Goal: Download file/media

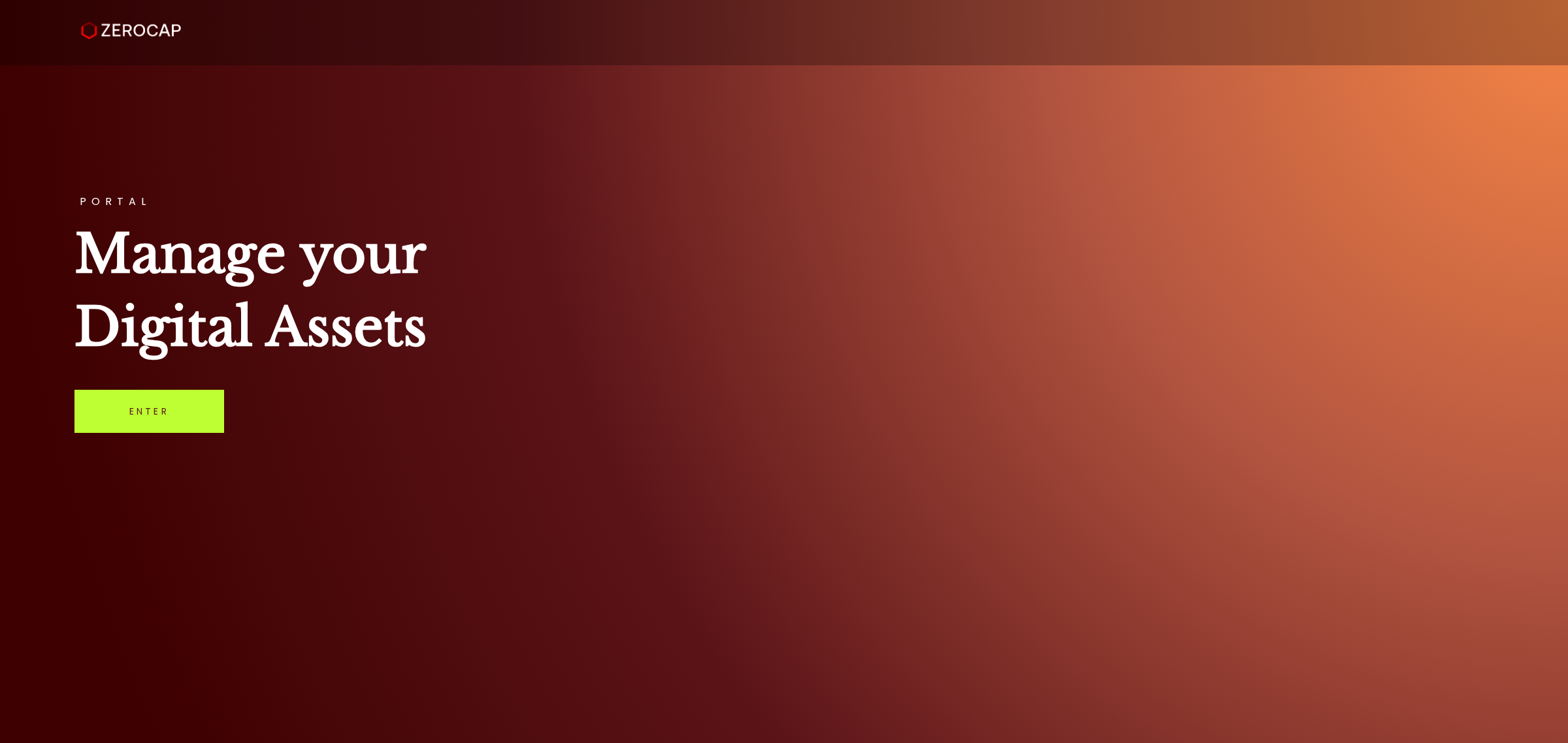
click at [169, 396] on link "Enter" at bounding box center [149, 411] width 149 height 43
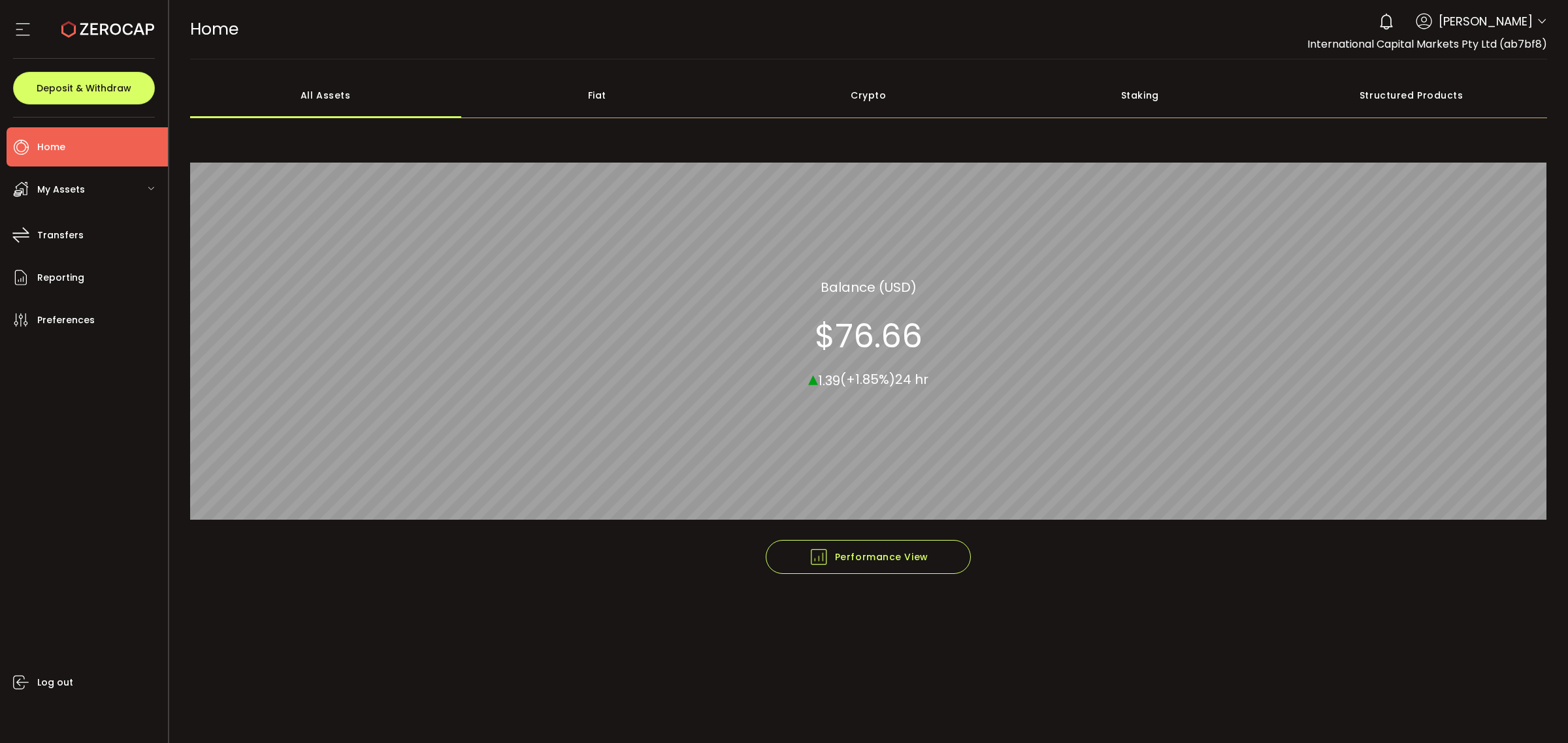
click at [1539, 23] on icon at bounding box center [1542, 21] width 11 height 11
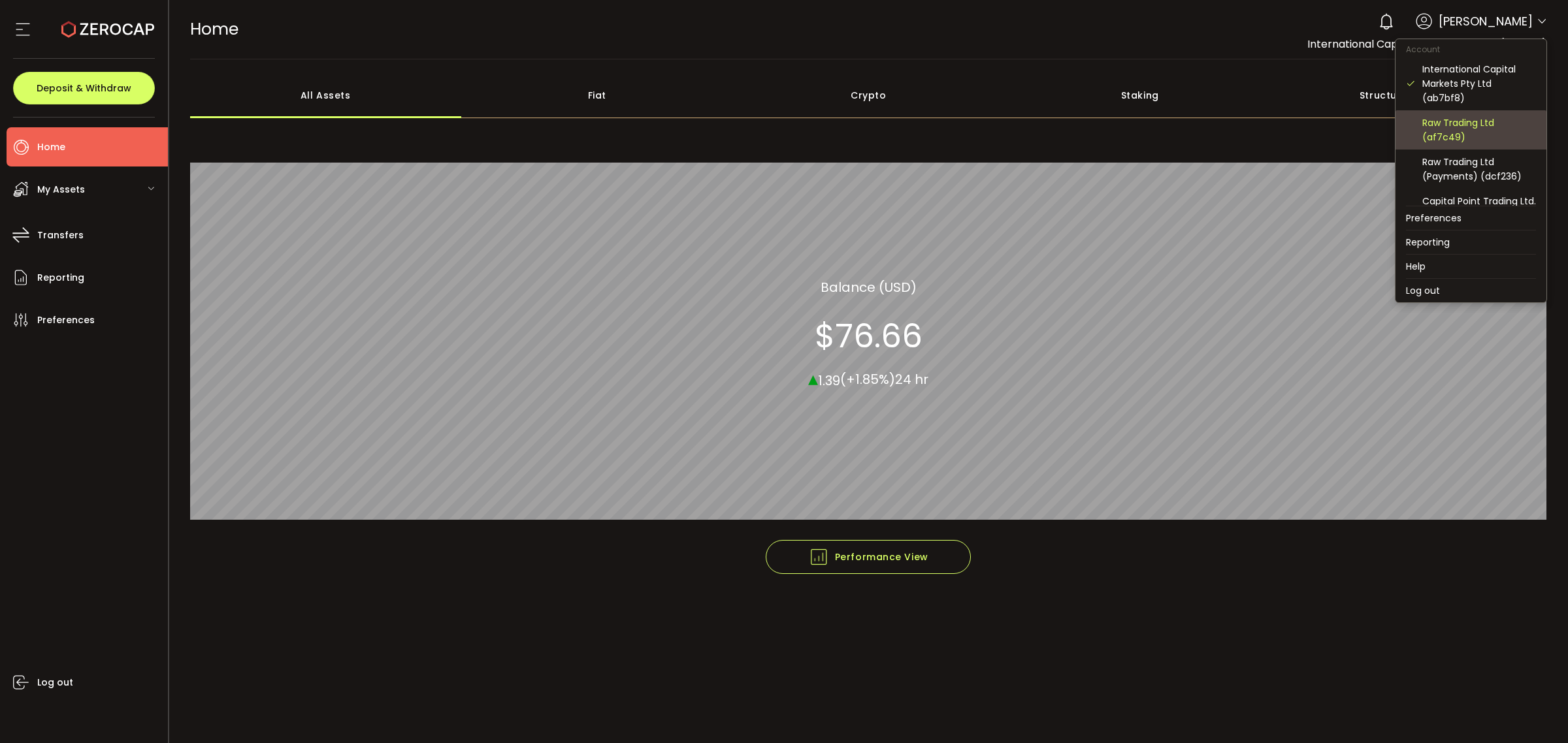
click at [1482, 118] on div "Raw Trading Ltd (af7c49)" at bounding box center [1479, 129] width 114 height 29
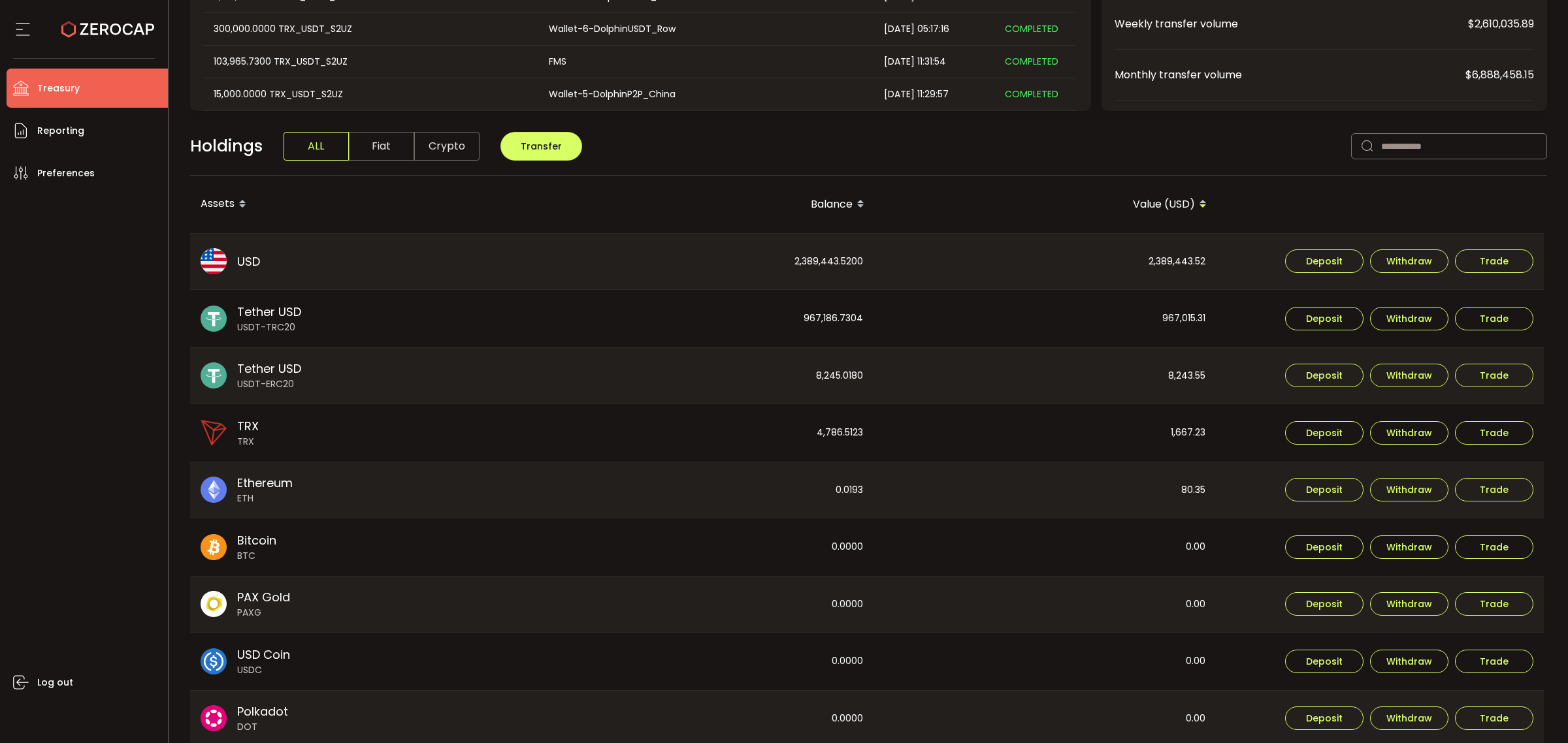
scroll to position [327, 0]
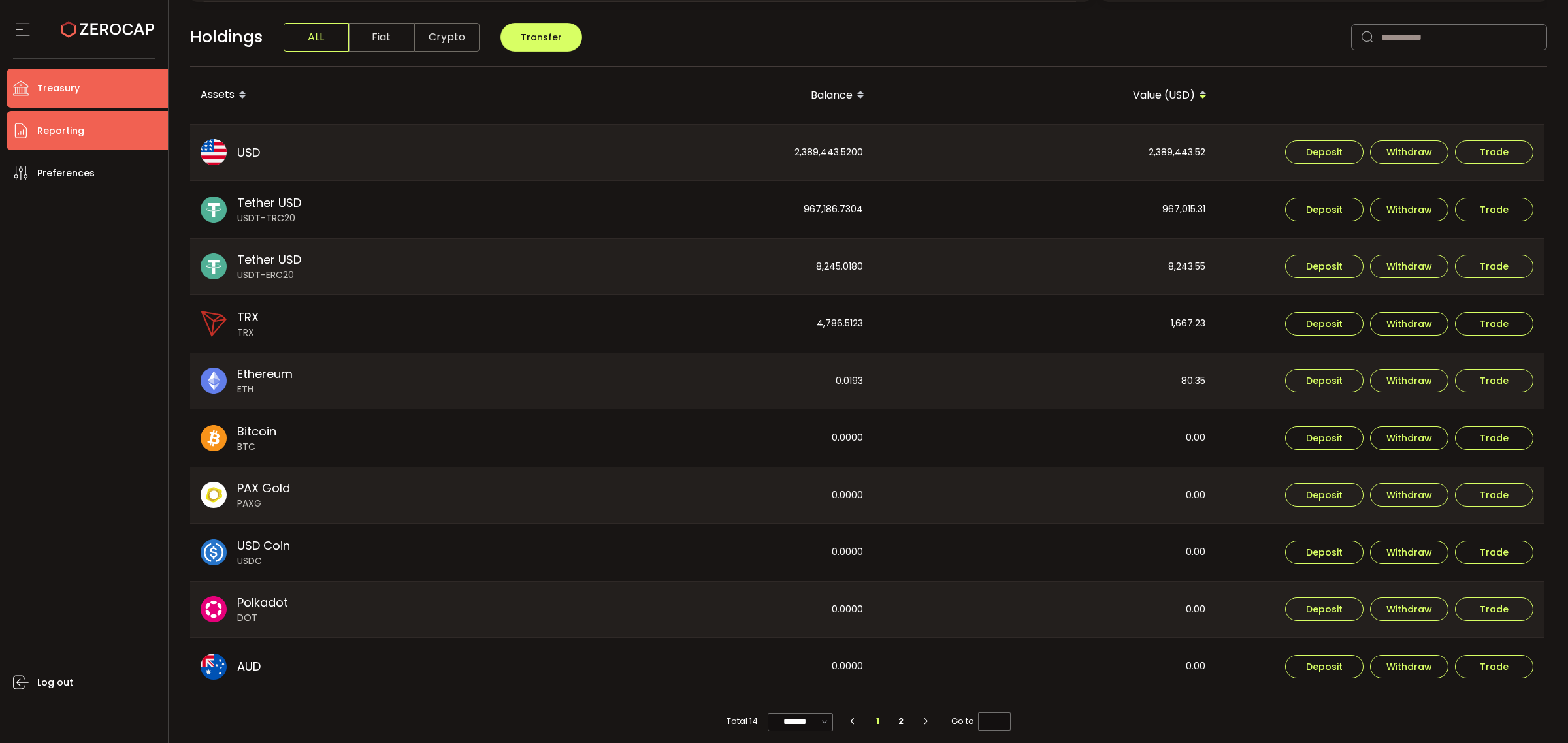
click at [53, 131] on span "Reporting" at bounding box center [61, 131] width 47 height 19
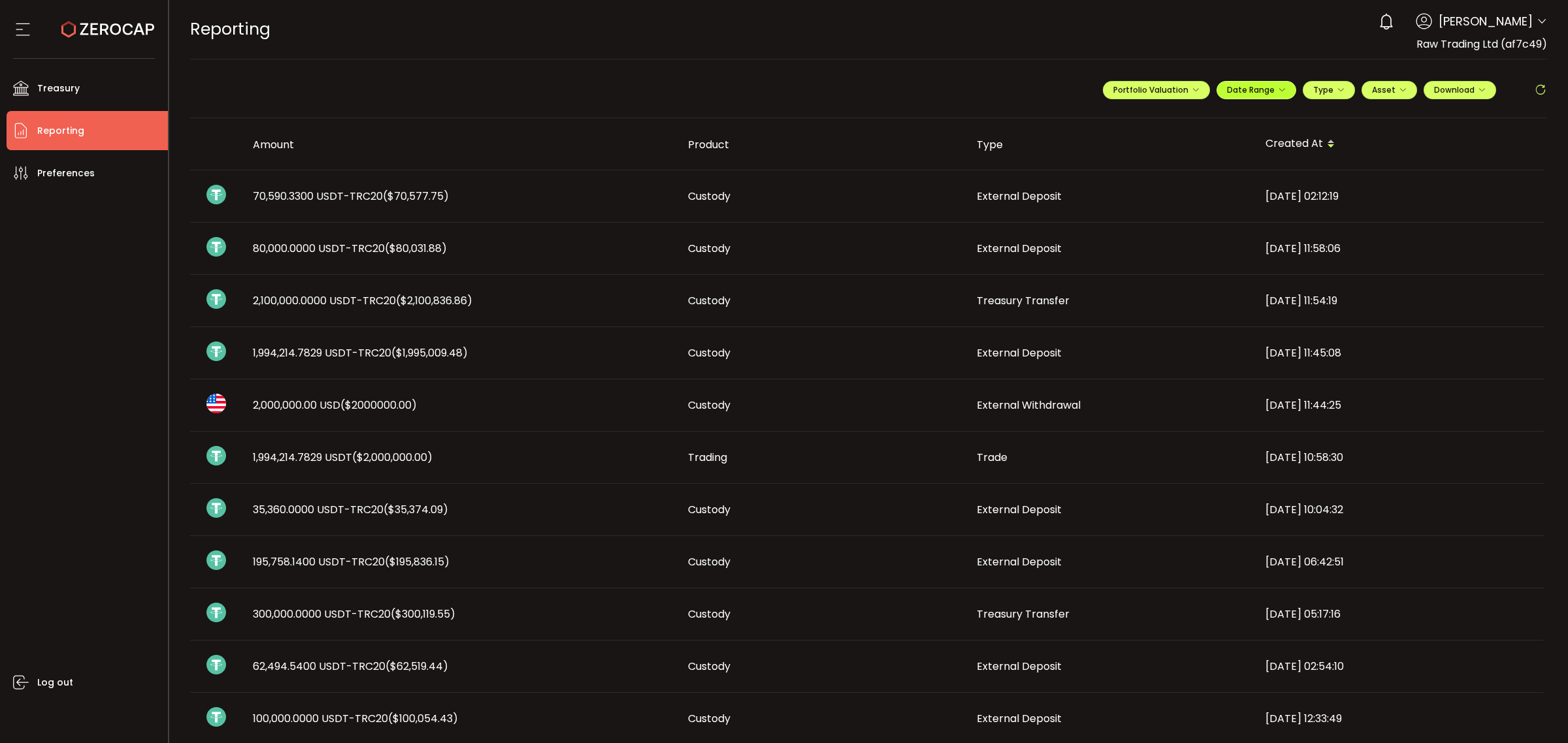
click at [1261, 86] on span "Date Range" at bounding box center [1256, 89] width 59 height 11
click at [1167, 113] on icon at bounding box center [1171, 117] width 16 height 13
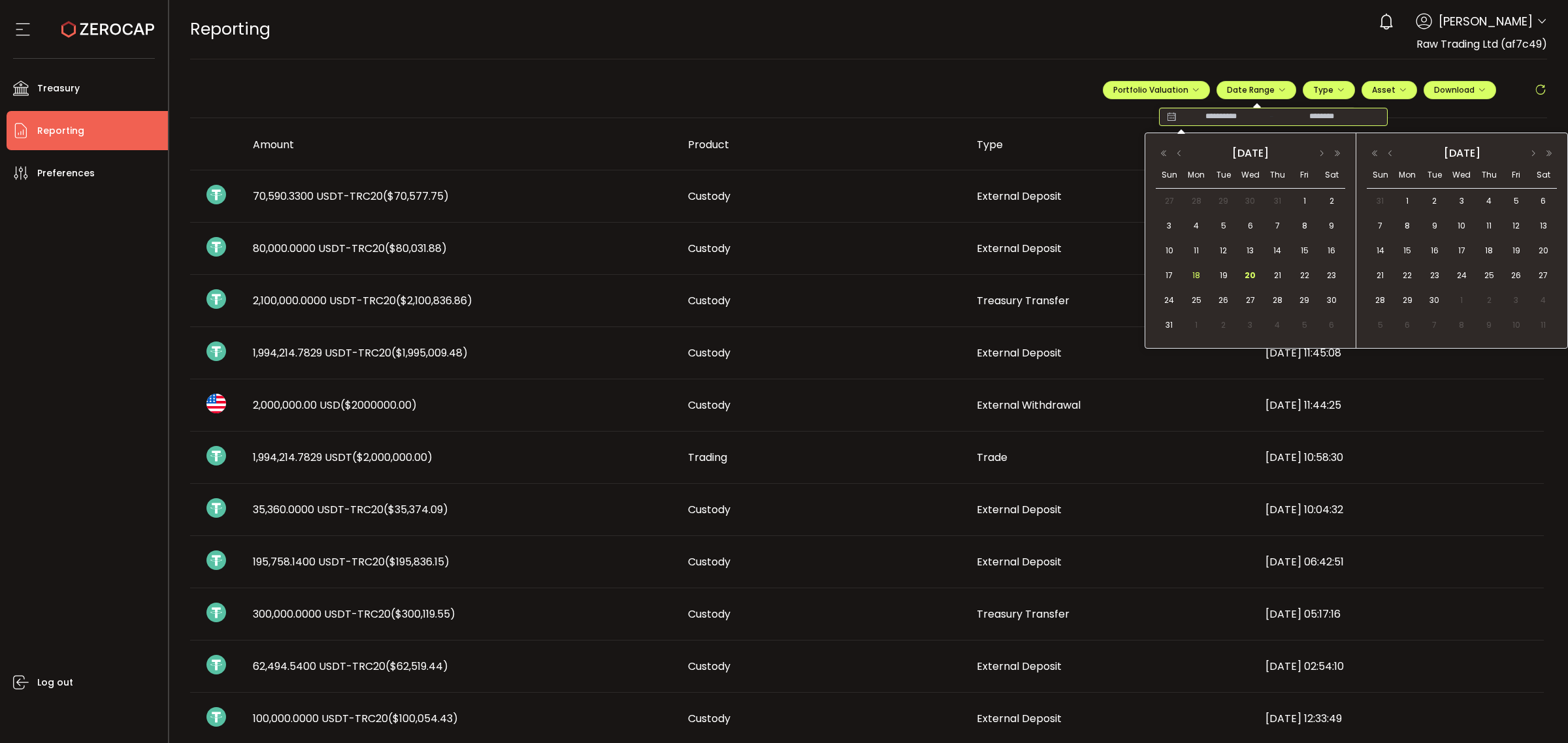
click at [1196, 277] on span "18" at bounding box center [1197, 276] width 16 height 16
click at [1251, 273] on span "20" at bounding box center [1251, 276] width 16 height 16
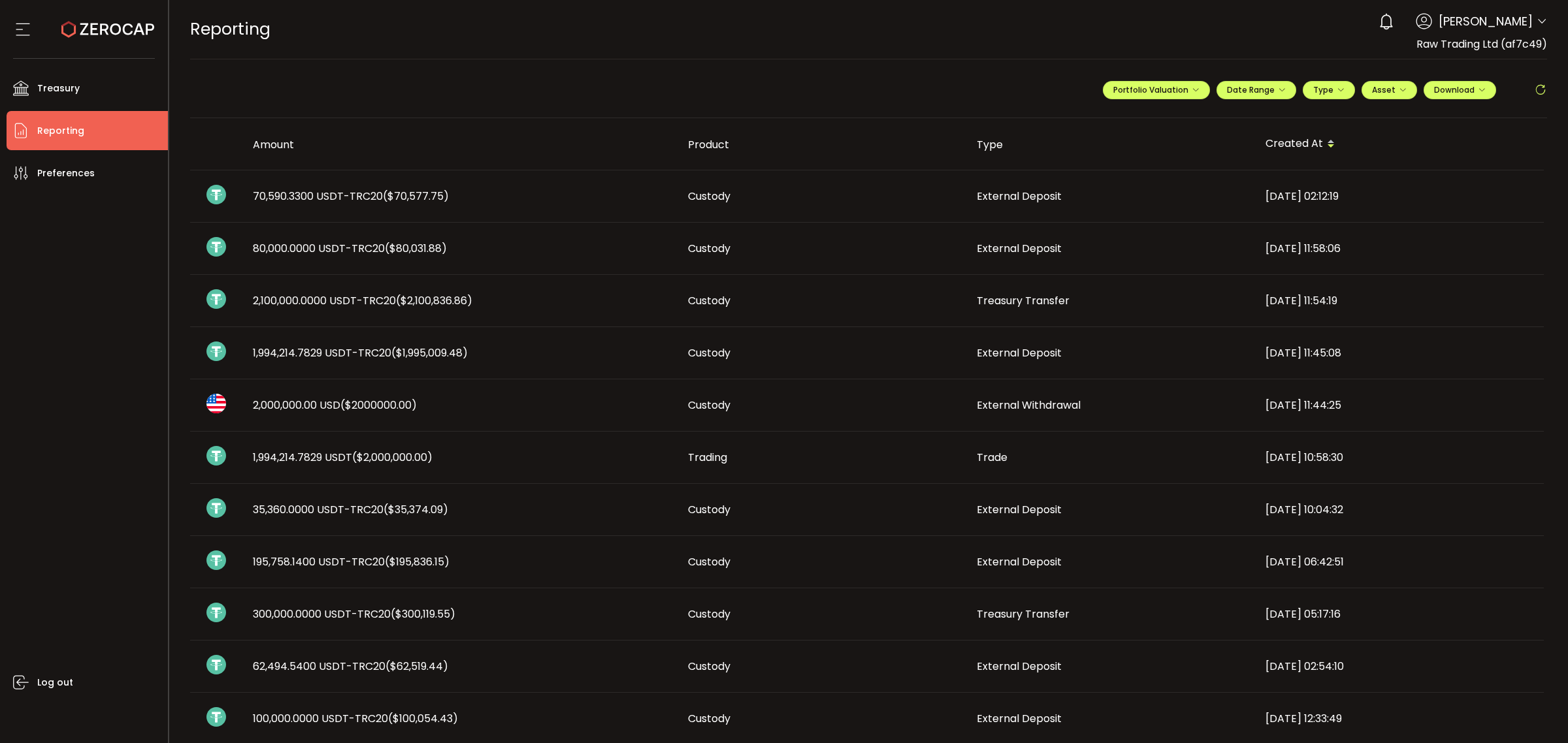
click at [1435, 102] on div "**********" at bounding box center [1325, 95] width 444 height 39
click at [1447, 86] on span "Download" at bounding box center [1459, 89] width 51 height 11
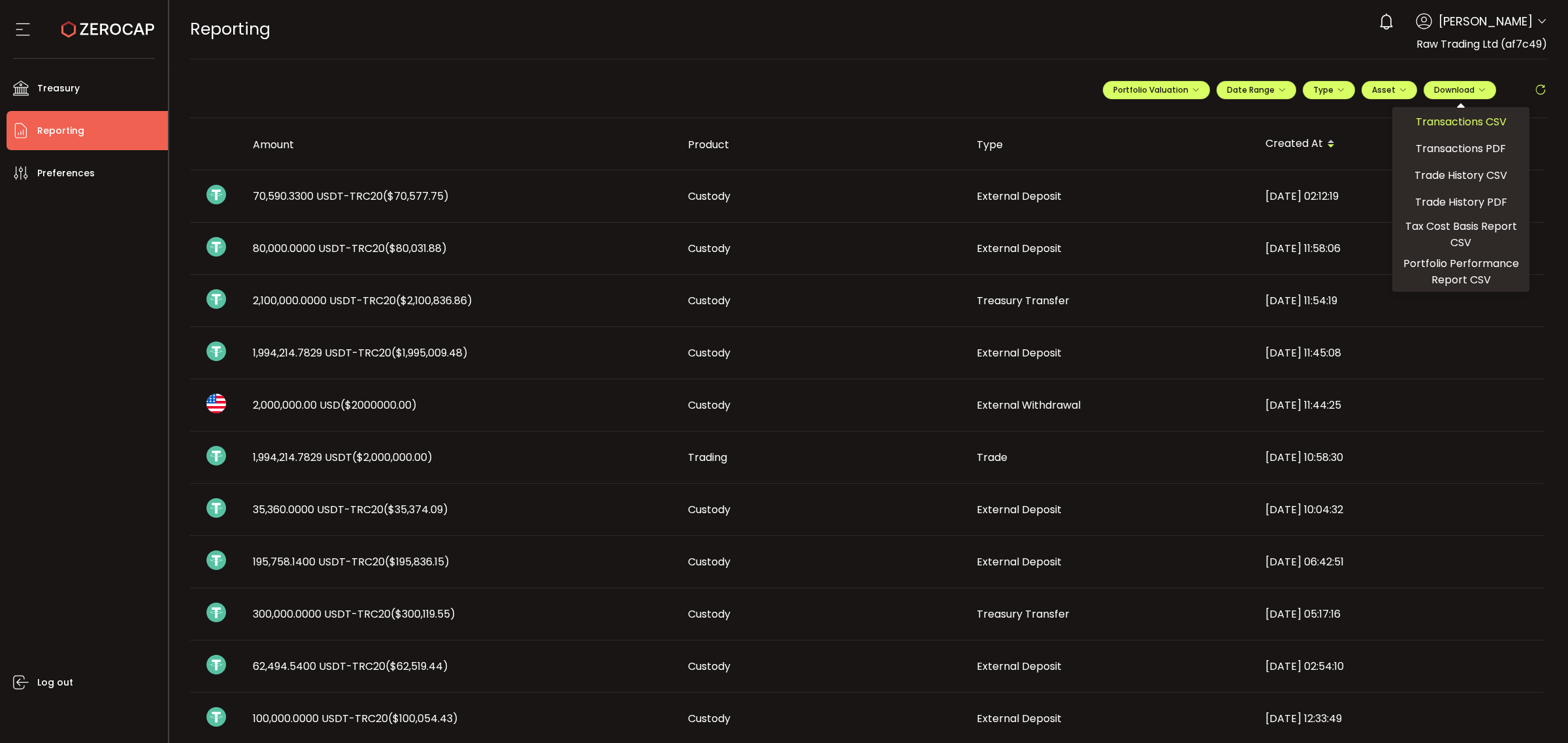
click at [1449, 118] on span "Transactions CSV" at bounding box center [1461, 122] width 91 height 16
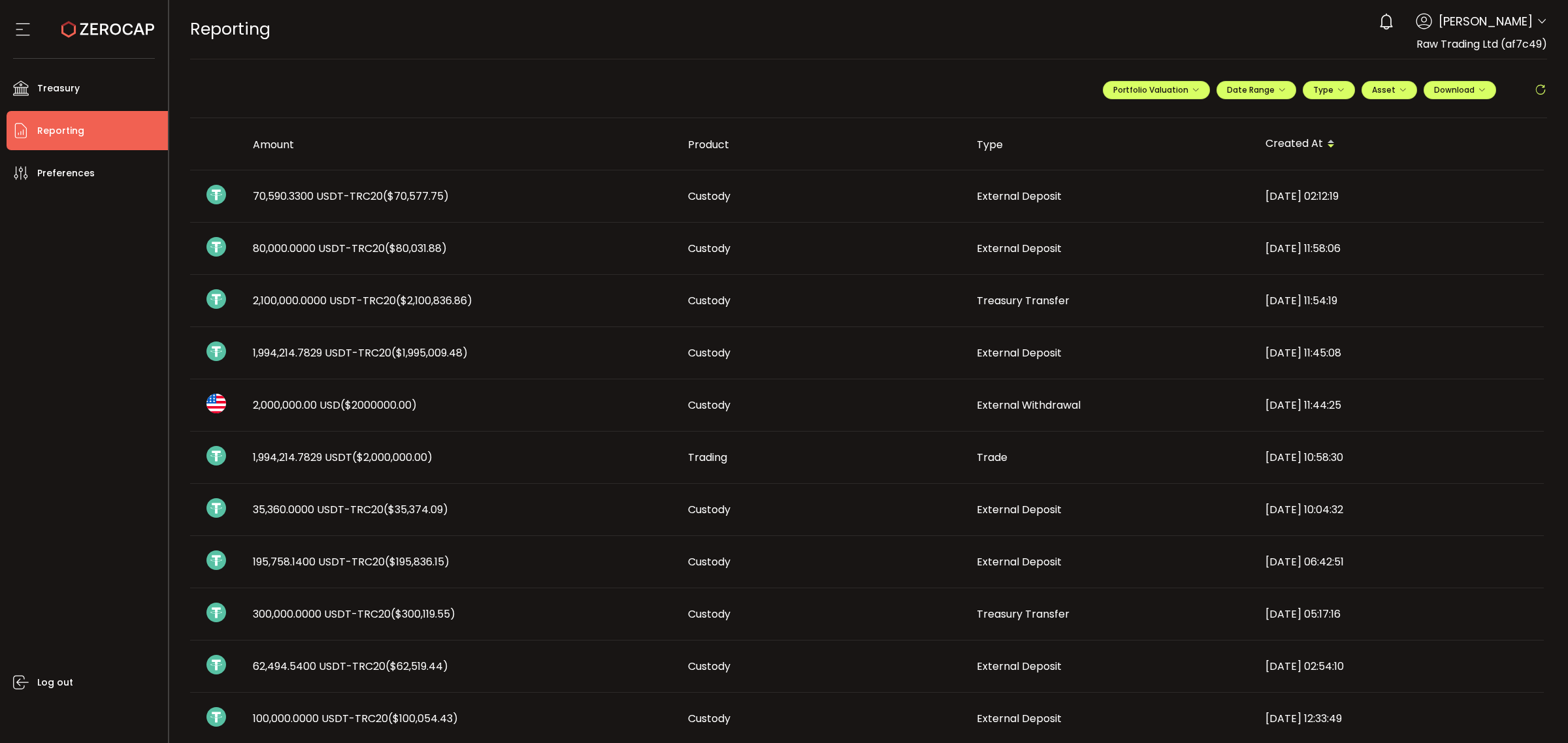
click at [1533, 15] on div "0 [PERSON_NAME] Account International Capital Markets Pty Ltd (ab7bf8) Raw Trad…" at bounding box center [1459, 21] width 175 height 29
click at [1549, 26] on header "PDF is being processed and will download to your computer REPORTING Buy Power $…" at bounding box center [869, 29] width 1399 height 59
click at [1543, 21] on icon at bounding box center [1542, 21] width 11 height 11
click at [1541, 21] on icon at bounding box center [1542, 21] width 11 height 11
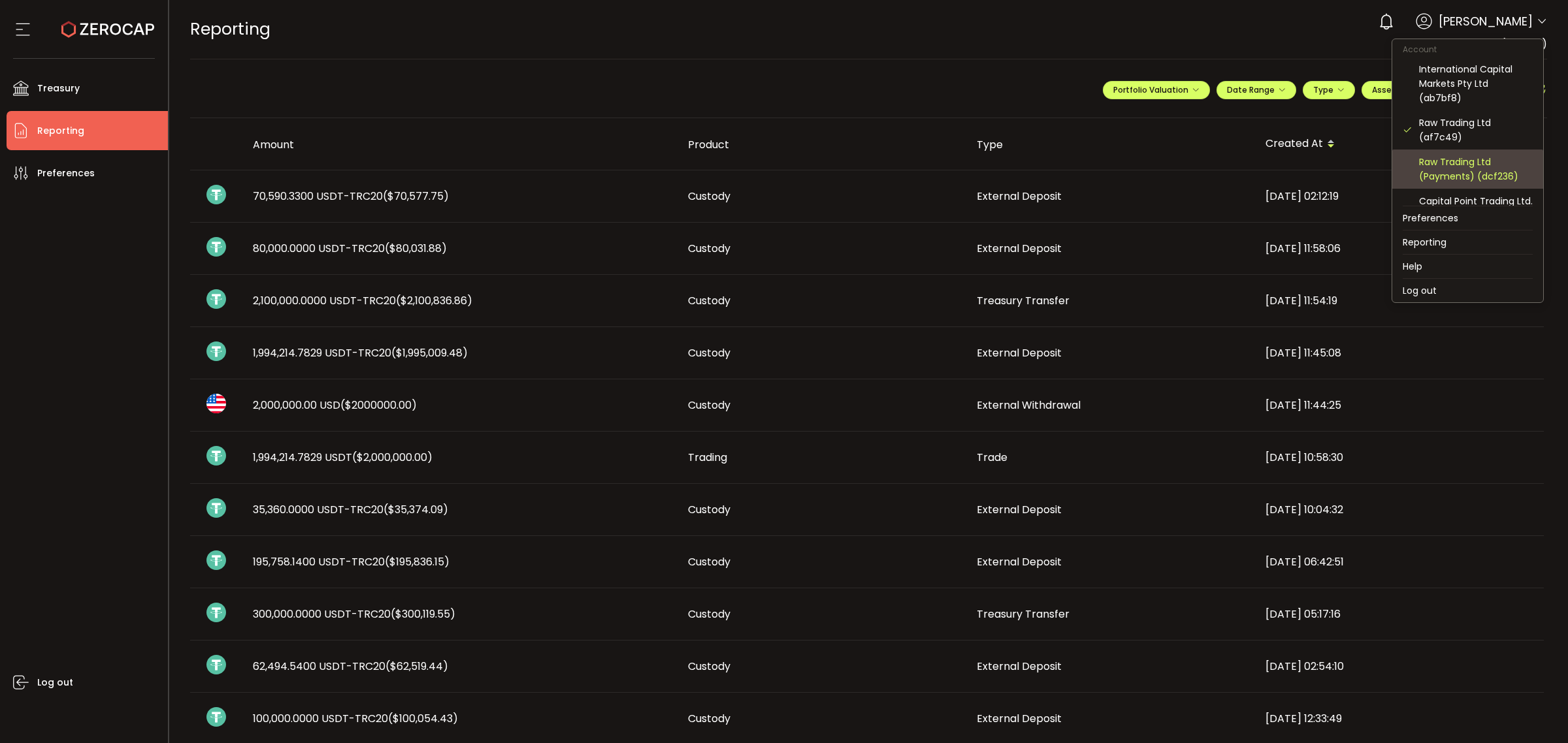
click at [1469, 172] on div "Raw Trading Ltd (Payments) (dcf236)" at bounding box center [1476, 169] width 114 height 29
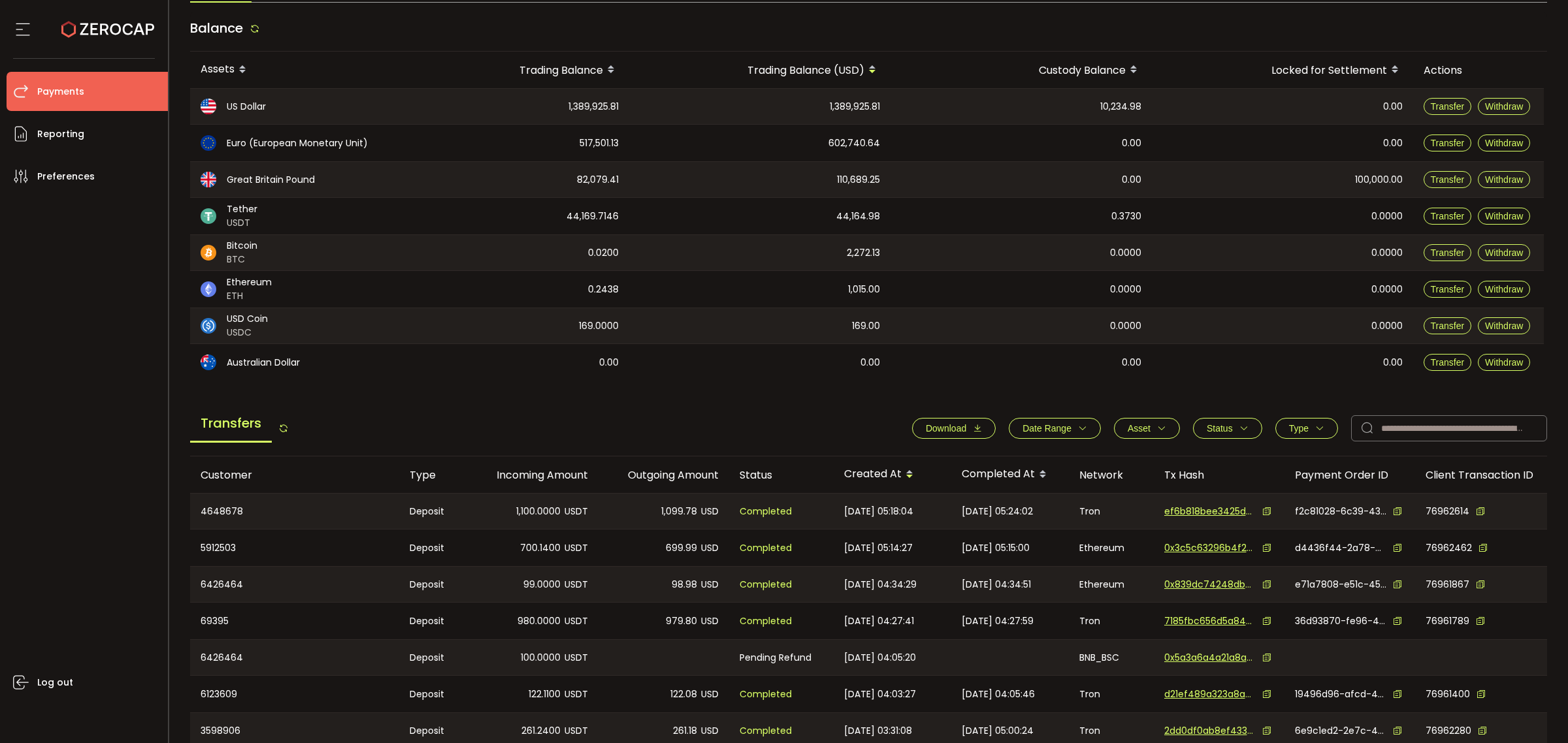
scroll to position [163, 0]
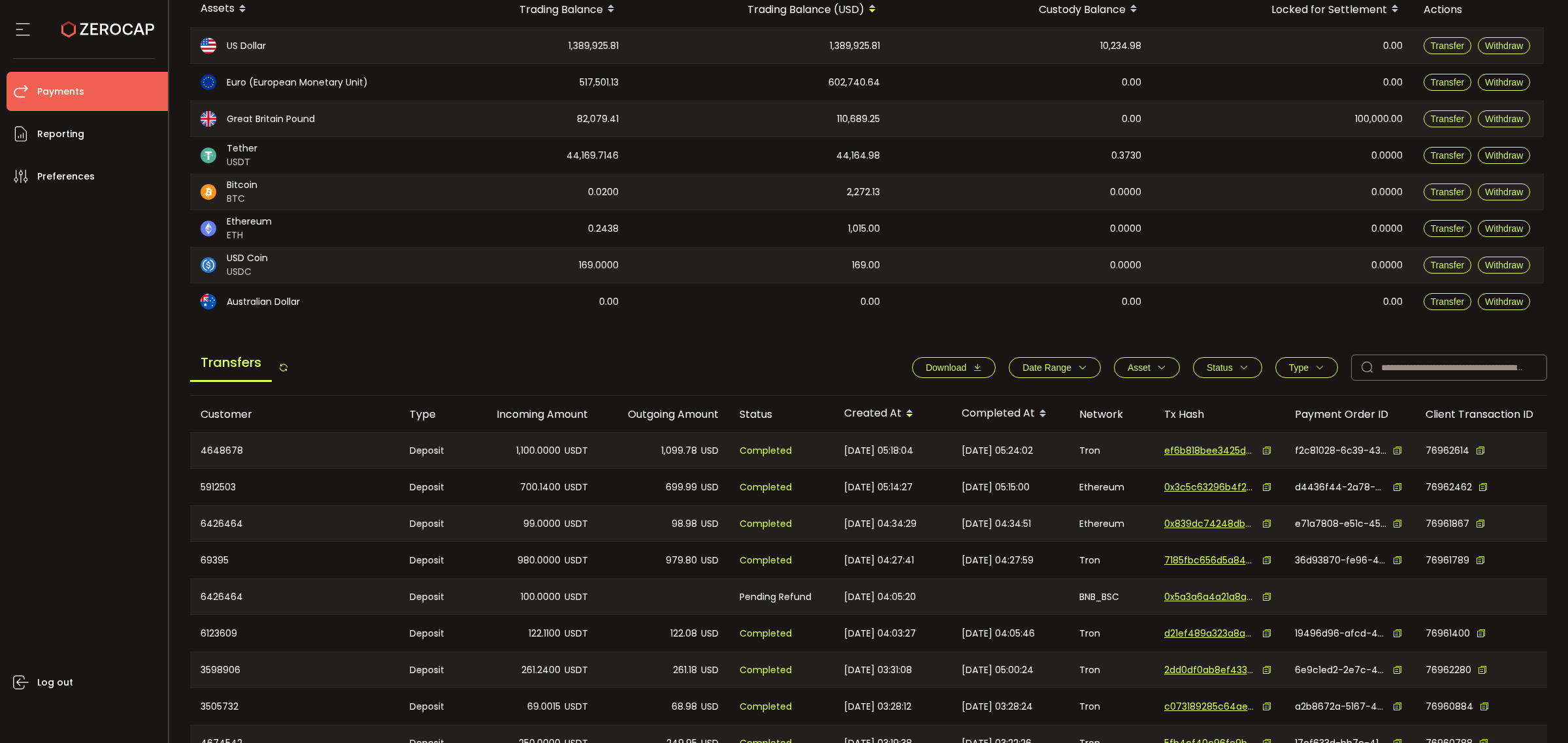
click at [1080, 374] on button "Date Range" at bounding box center [1055, 367] width 92 height 21
click at [999, 400] on icon at bounding box center [1001, 399] width 15 height 21
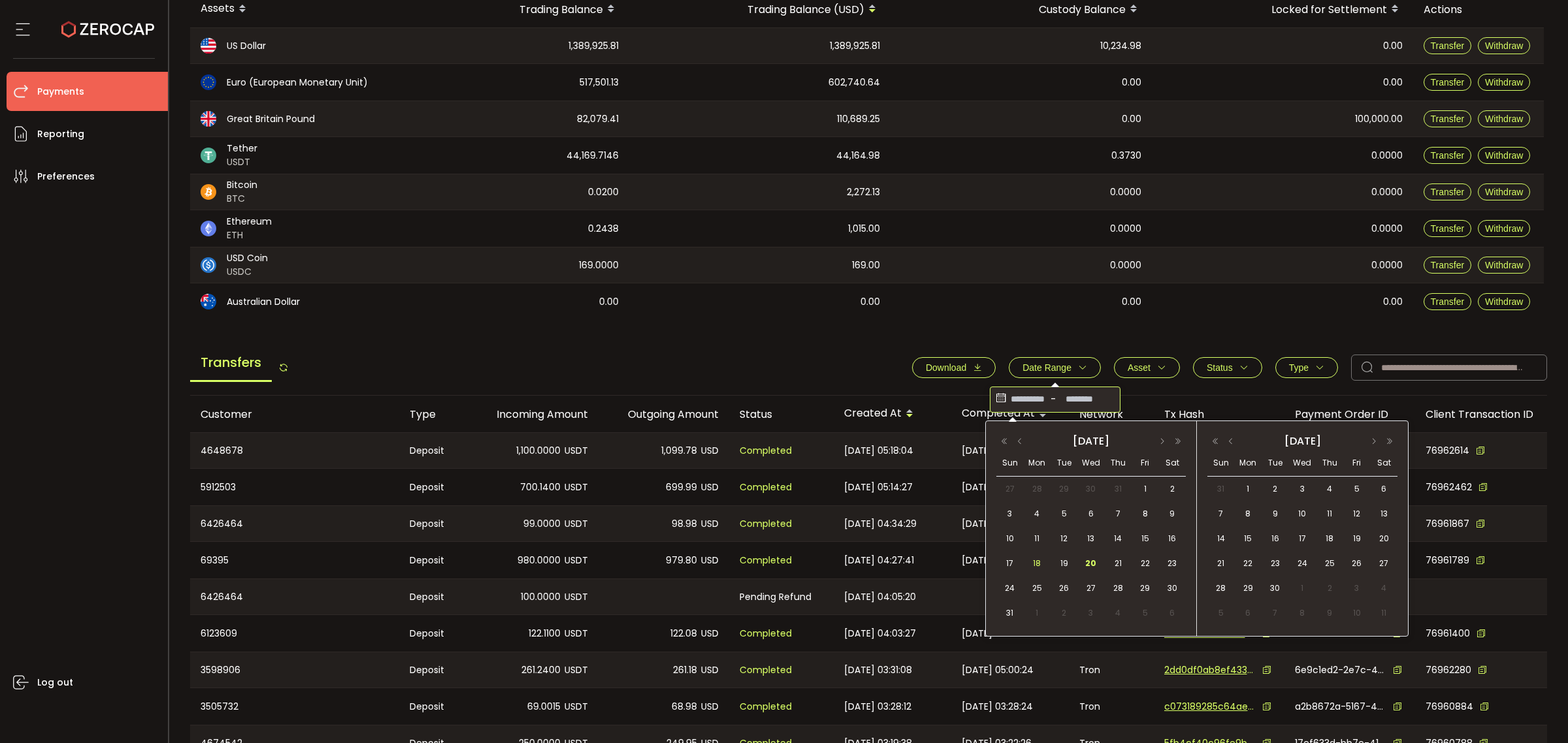
click at [1034, 564] on span "18" at bounding box center [1037, 564] width 16 height 16
click at [1091, 568] on span "20" at bounding box center [1091, 564] width 16 height 16
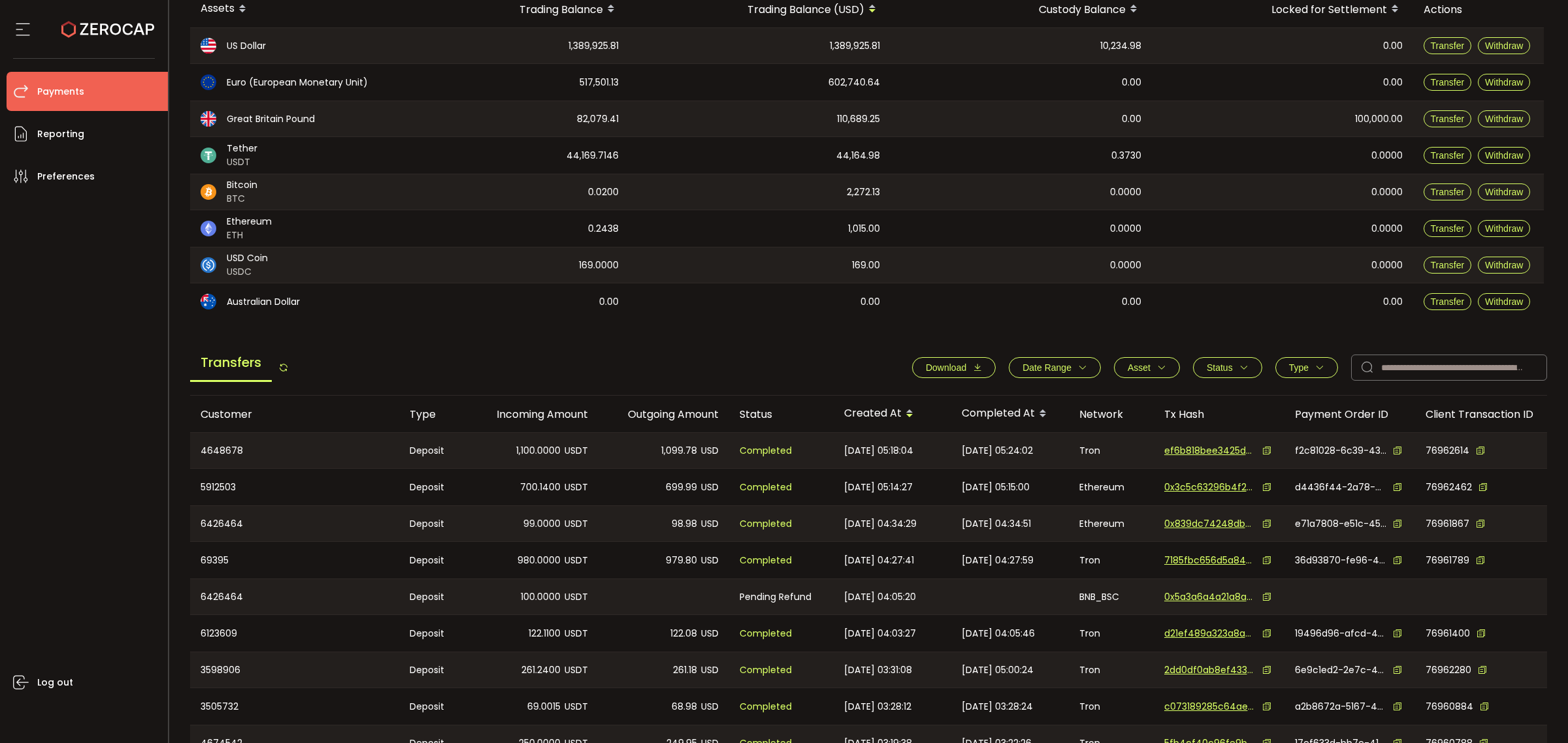
click at [963, 374] on button "Download" at bounding box center [953, 367] width 83 height 21
